Goal: Task Accomplishment & Management: Use online tool/utility

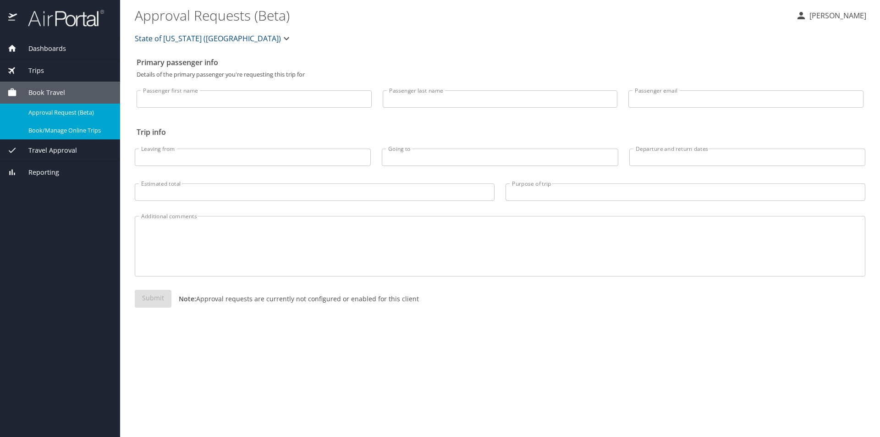
click at [67, 50] on div "Dashboards" at bounding box center [59, 49] width 105 height 10
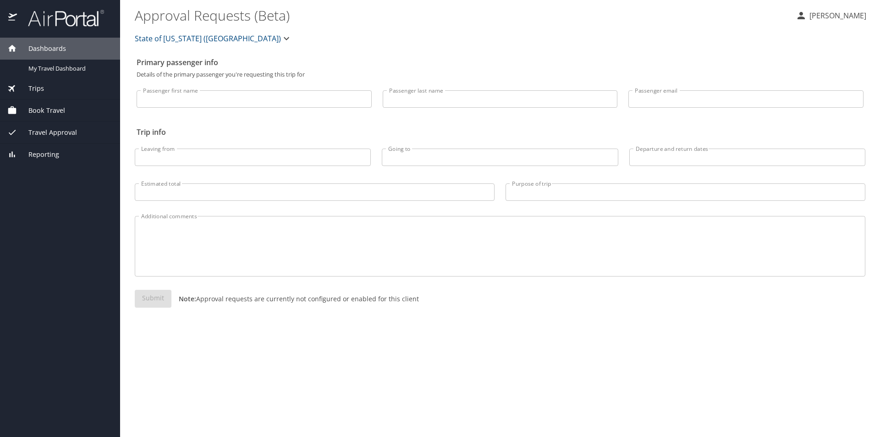
click at [82, 110] on div "Book Travel" at bounding box center [59, 110] width 105 height 10
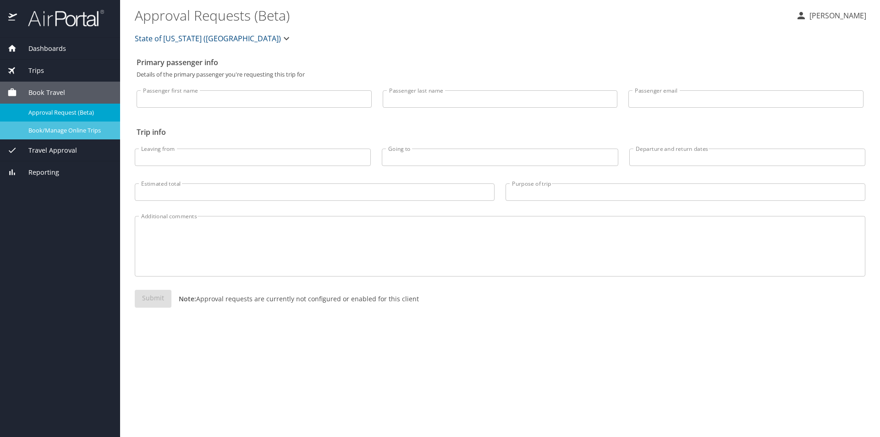
click at [79, 130] on span "Book/Manage Online Trips" at bounding box center [68, 130] width 81 height 9
